Goal: Use online tool/utility: Utilize a website feature to perform a specific function

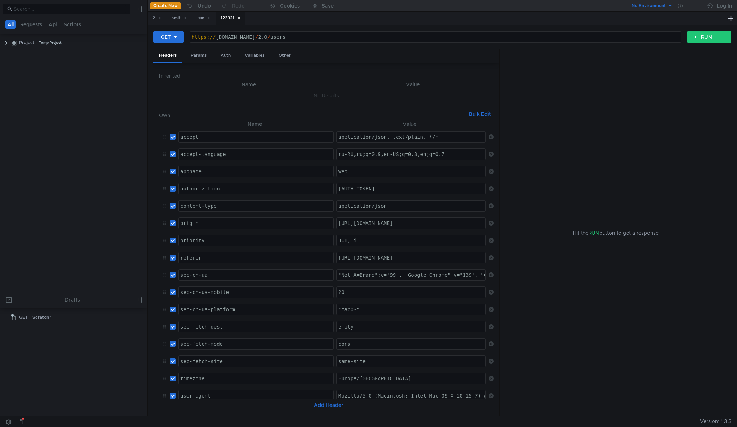
click at [135, 12] on button at bounding box center [139, 9] width 12 height 12
click at [158, 28] on app-tour-anchor "Import" at bounding box center [156, 30] width 16 height 6
click at [137, 10] on div at bounding box center [368, 213] width 737 height 427
click at [140, 10] on button at bounding box center [139, 9] width 12 height 12
click at [213, 36] on button "cURL" at bounding box center [209, 38] width 43 height 11
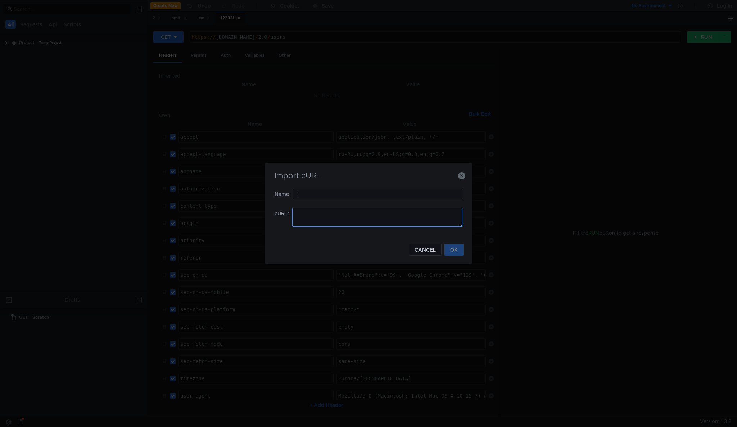
type input "1"
click at [357, 221] on textarea at bounding box center [377, 217] width 170 height 19
paste textarea "curl '[URL][DOMAIN_NAME]' \ -X 'PUT' \ -H 'accept: application/json, text/plain…"
type textarea "curl '[URL][DOMAIN_NAME]' \ -X 'PUT' \ -H 'accept: application/json, text/plain…"
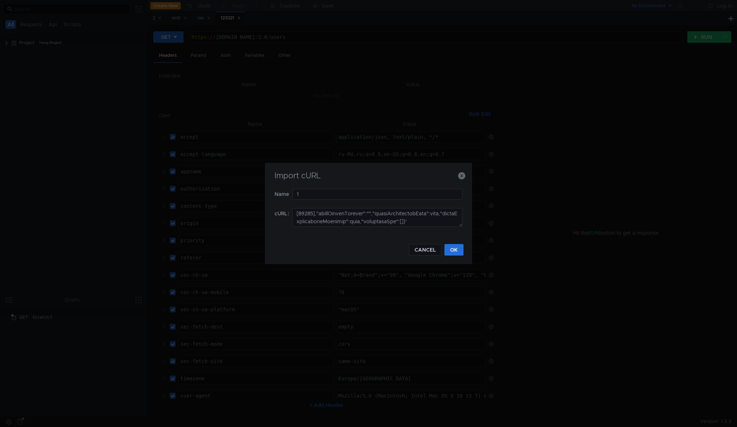
click at [458, 259] on div "Import cURL Name 1 cURL CANCEL OK" at bounding box center [368, 213] width 207 height 101
click at [458, 258] on div "Import cURL Name 1 cURL CANCEL OK" at bounding box center [368, 213] width 207 height 101
click at [455, 251] on button "OK" at bounding box center [453, 250] width 19 height 12
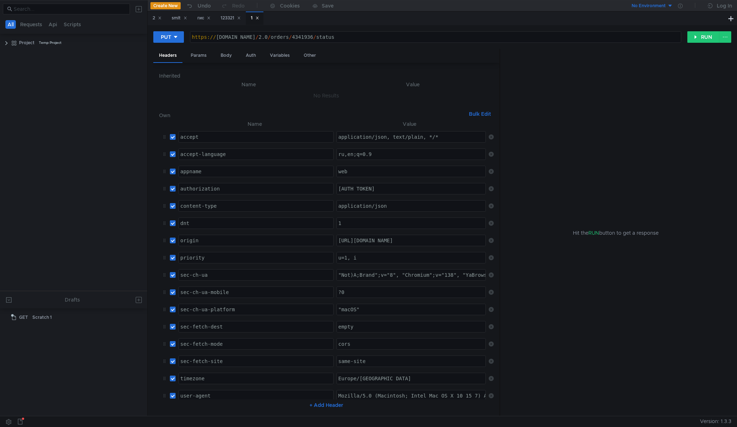
click at [237, 37] on div "https:// [DOMAIN_NAME] / 2.0 / orders / 4341936 / status" at bounding box center [435, 42] width 490 height 17
type textarea "[URL][DOMAIN_NAME]"
click at [698, 44] on div "PUT [URL][DOMAIN_NAME] https:// [DOMAIN_NAME] / 2.0 / orders / 4341936 / status…" at bounding box center [442, 40] width 578 height 18
click at [699, 36] on button "RUN" at bounding box center [703, 37] width 32 height 12
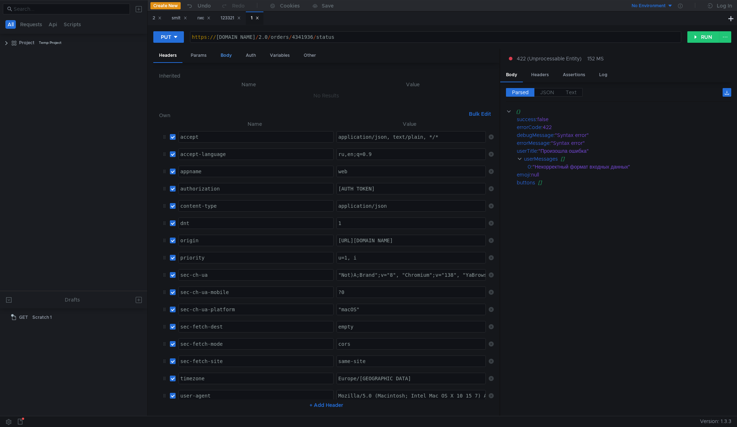
click at [224, 55] on div "Body" at bounding box center [226, 55] width 23 height 13
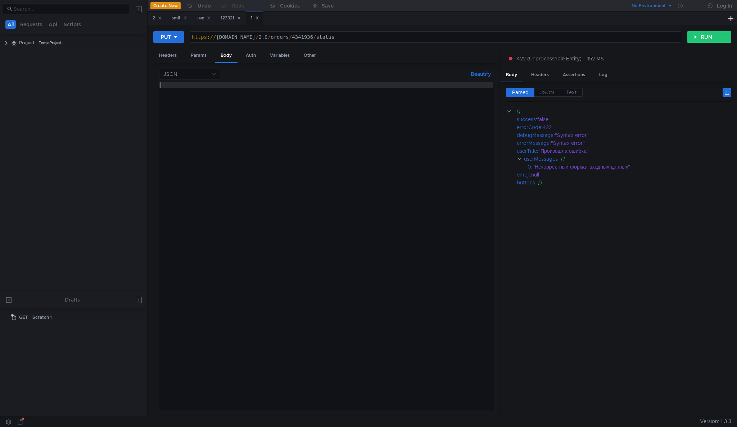
click at [271, 140] on div at bounding box center [326, 252] width 334 height 340
paste textarea "--data-raw '{"orderStatusId":3,"orderStatusDeadline":null,"responsibleDeptId":8…"
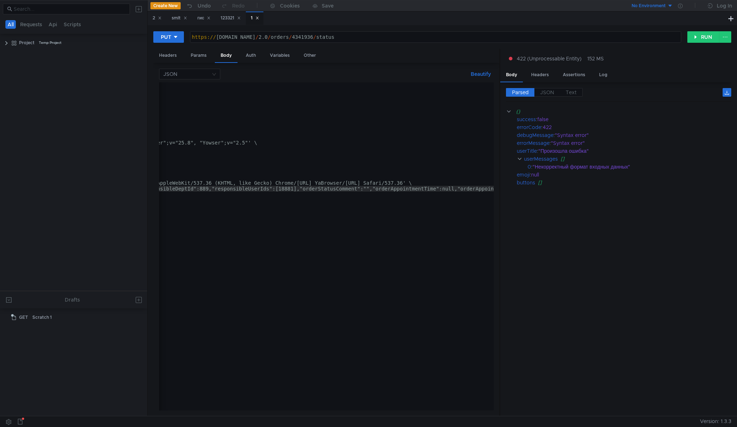
scroll to position [0, 0]
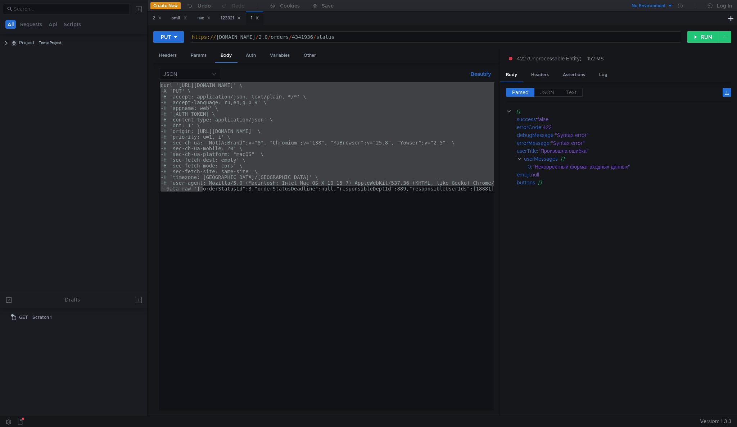
drag, startPoint x: 202, startPoint y: 190, endPoint x: 159, endPoint y: 66, distance: 131.1
click at [159, 66] on div "JSON Beautify --data-raw '{"orderStatusId":3,"orderStatusDeadline":null,"respon…" at bounding box center [326, 240] width 346 height 354
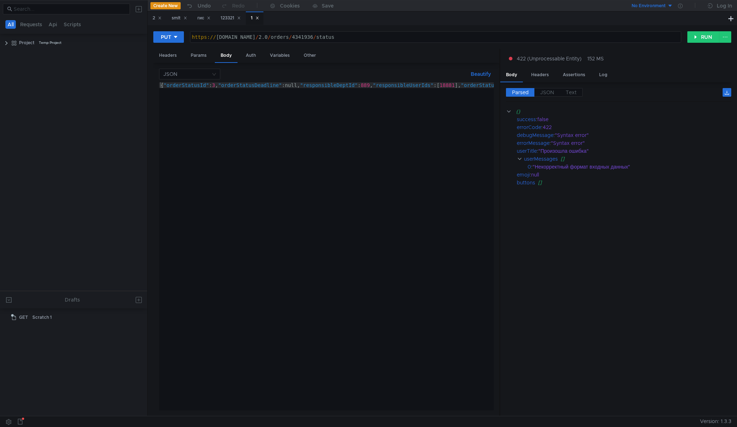
click at [481, 76] on button "Beautify" at bounding box center [481, 74] width 26 height 9
click at [484, 71] on button "Beautify" at bounding box center [481, 74] width 26 height 9
click at [491, 86] on div "{ "orderStatusId" : 3 , "orderStatusDeadline" :null, "responsibleDeptId" : 889 …" at bounding box center [186, 250] width 613 height 337
type textarea "{"orderStatusId":3,"orderStatusDeadline":null,"responsibleDeptId":889,"responsi…"
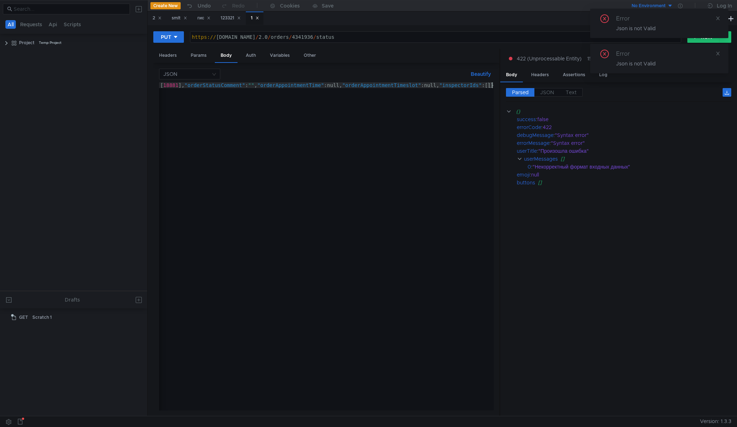
scroll to position [0, 276]
click at [485, 73] on button "Beautify" at bounding box center [481, 74] width 26 height 9
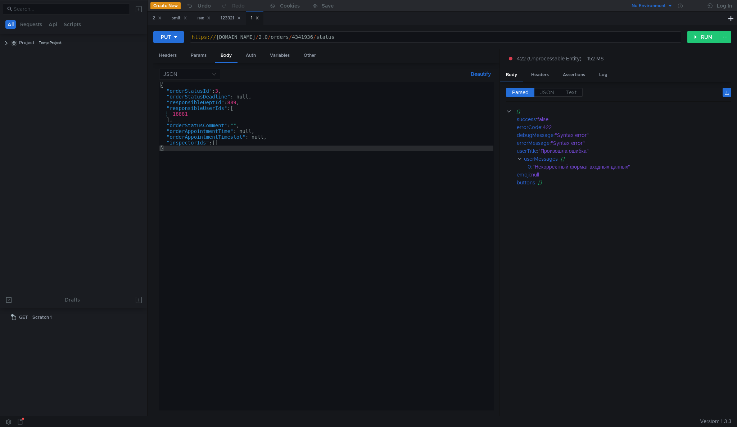
scroll to position [0, 0]
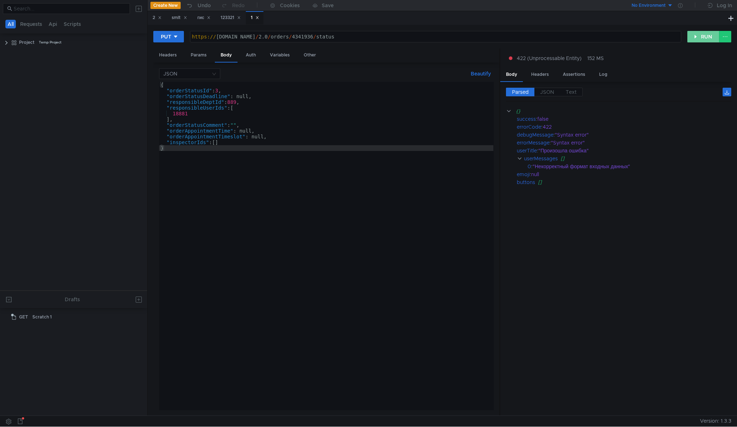
click at [700, 37] on button "RUN" at bounding box center [703, 37] width 32 height 12
click at [694, 36] on button "RUN" at bounding box center [703, 37] width 32 height 12
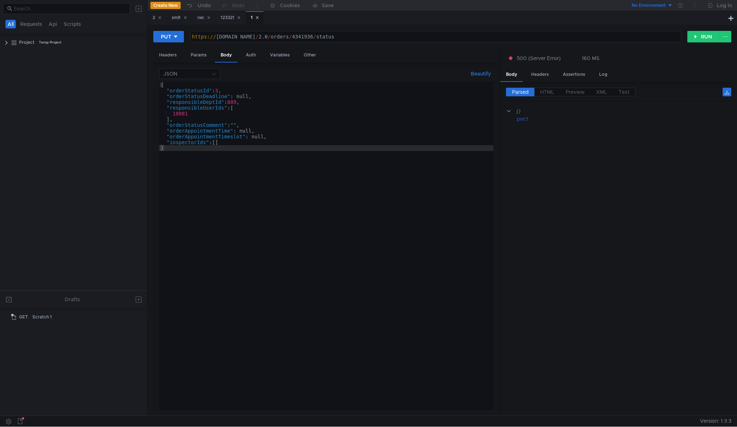
click at [699, 45] on div "PUT [URL][DOMAIN_NAME] https:// [DOMAIN_NAME] / 2.0 / orders / 4341936 / status…" at bounding box center [442, 40] width 578 height 18
click at [700, 40] on button "RUN" at bounding box center [703, 37] width 32 height 12
